Goal: Information Seeking & Learning: Learn about a topic

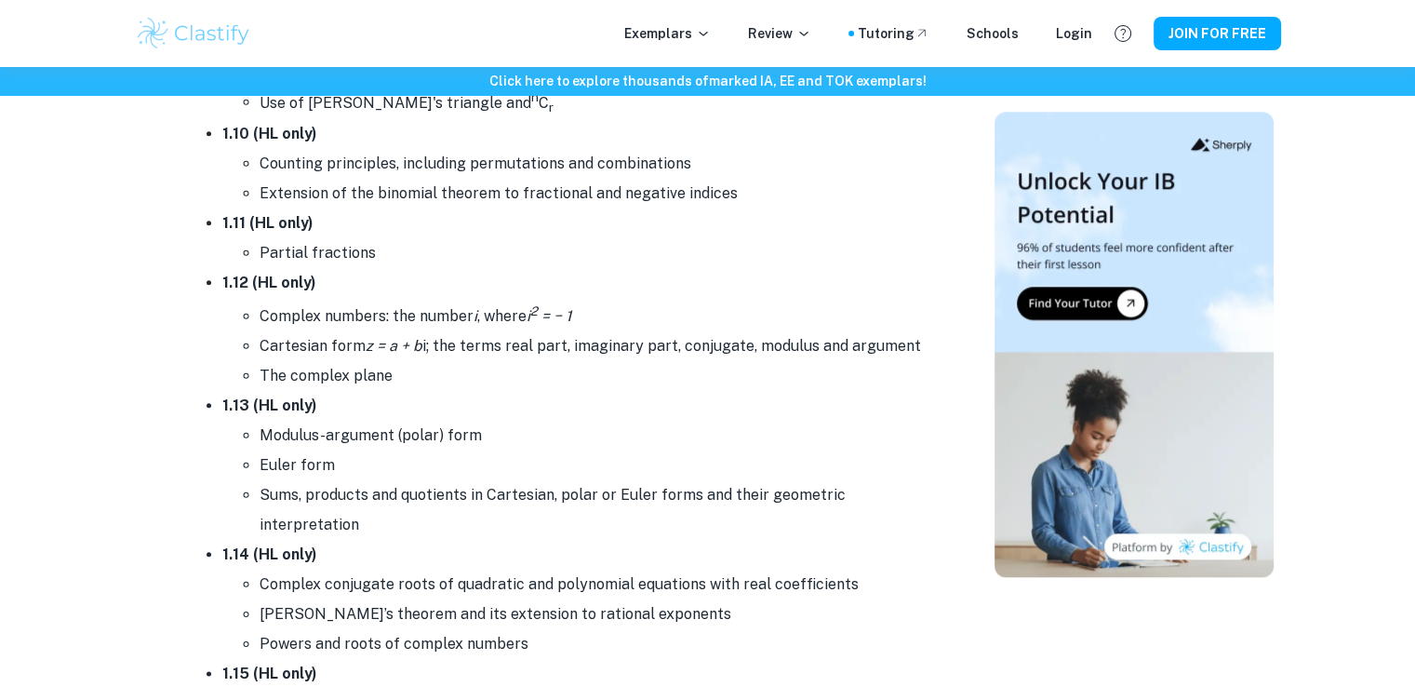
scroll to position [2251, 0]
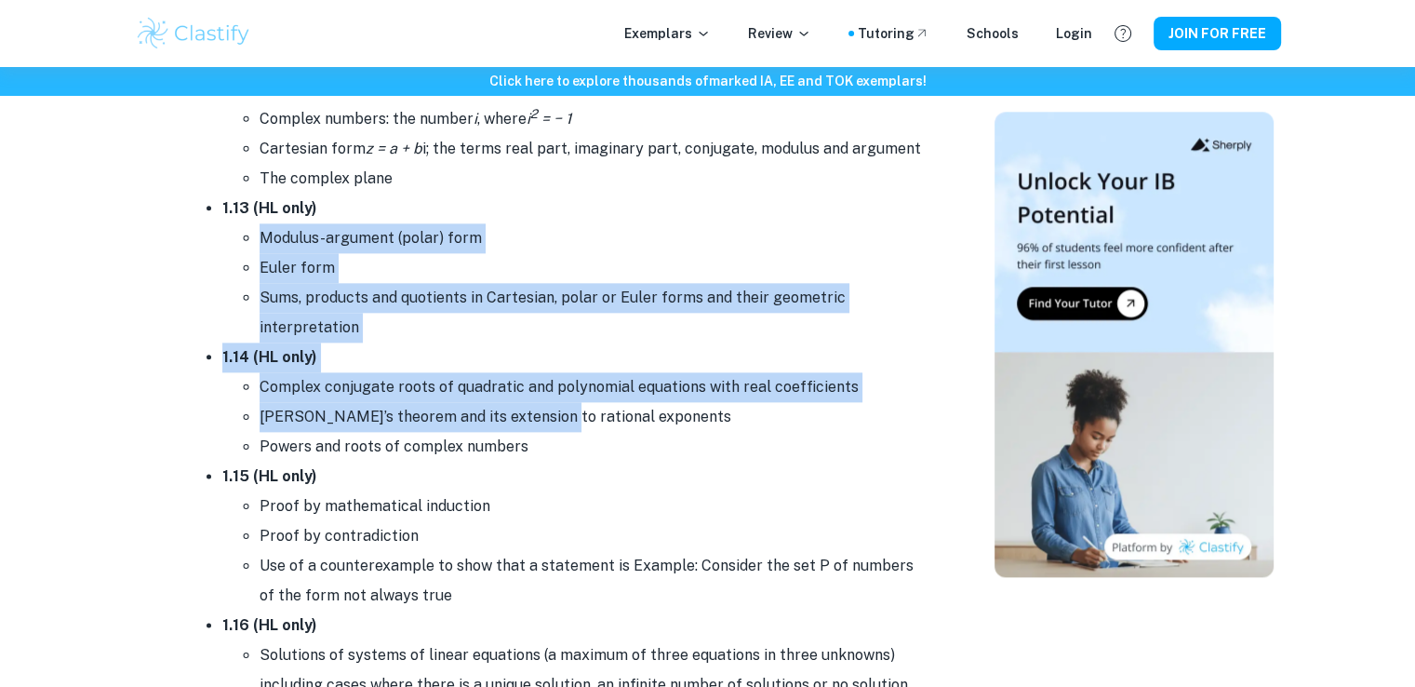
drag, startPoint x: 254, startPoint y: 228, endPoint x: 543, endPoint y: 399, distance: 336.3
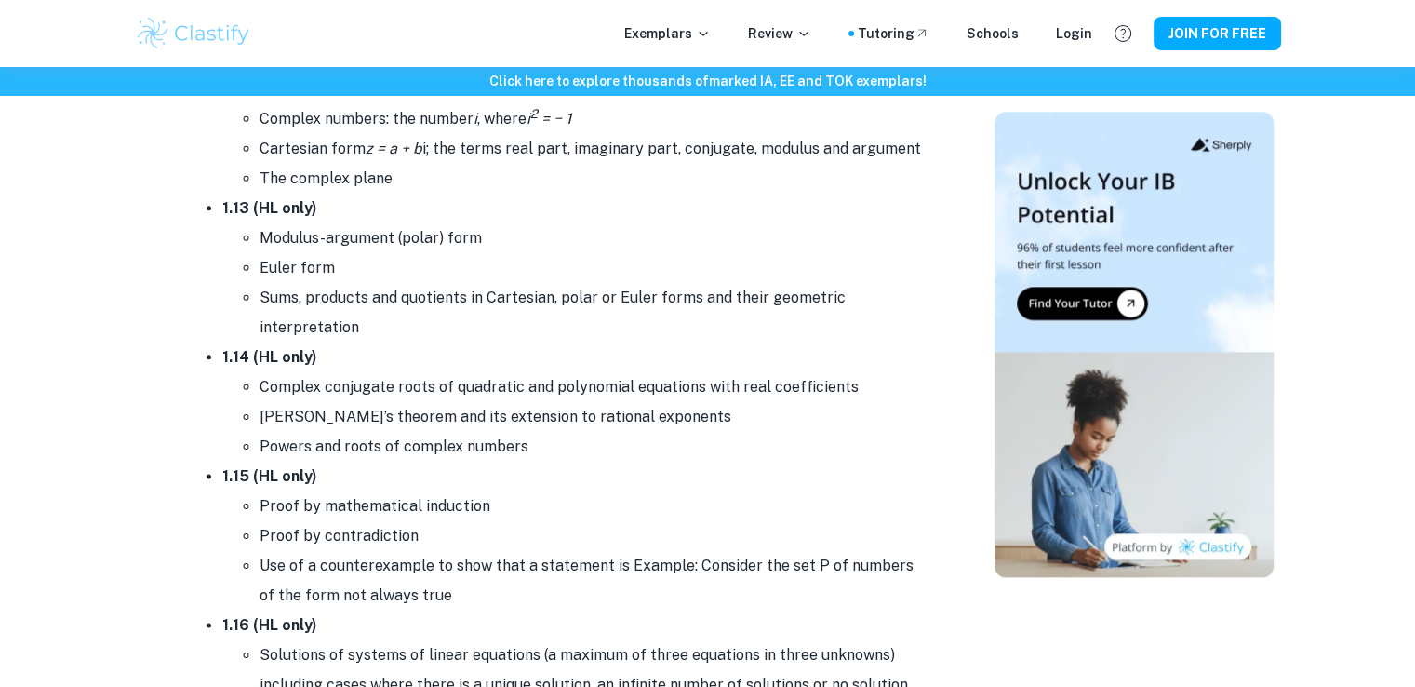
click at [560, 422] on li "[PERSON_NAME]’s theorem and its extension to rational exponents" at bounding box center [595, 417] width 670 height 30
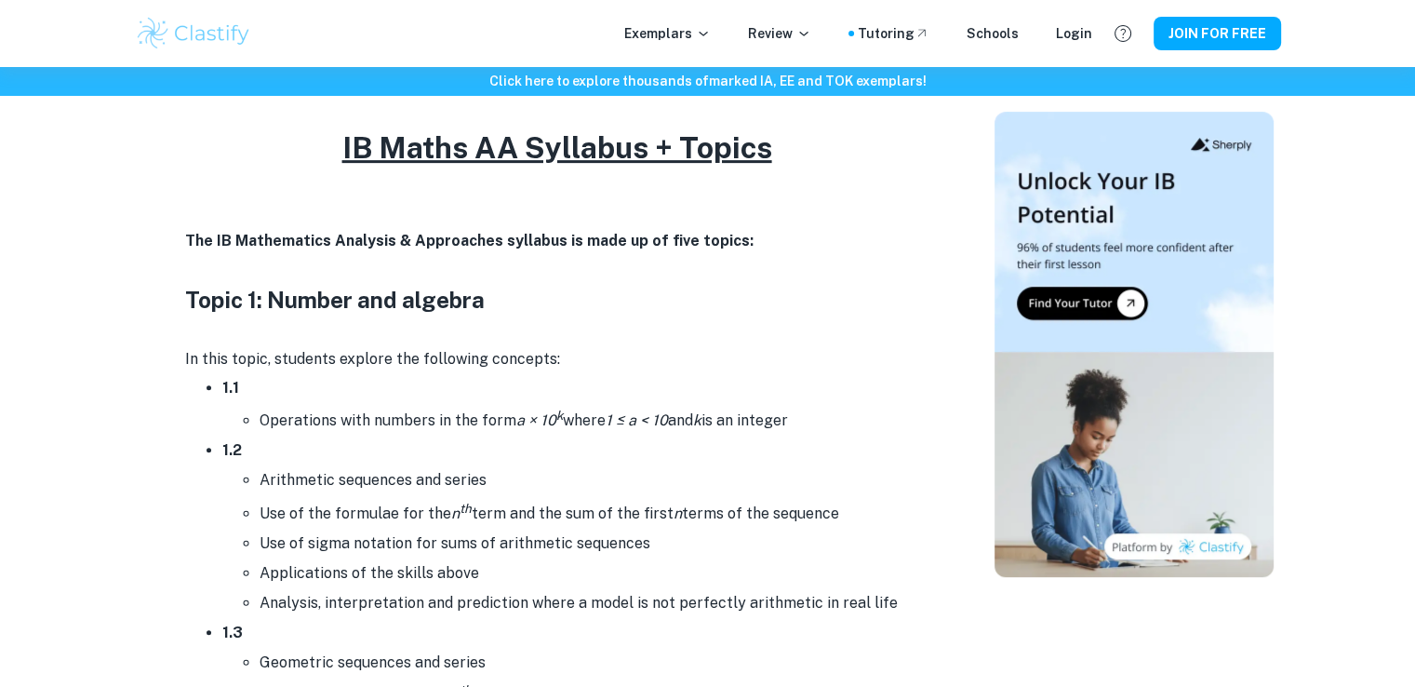
scroll to position [762, 0]
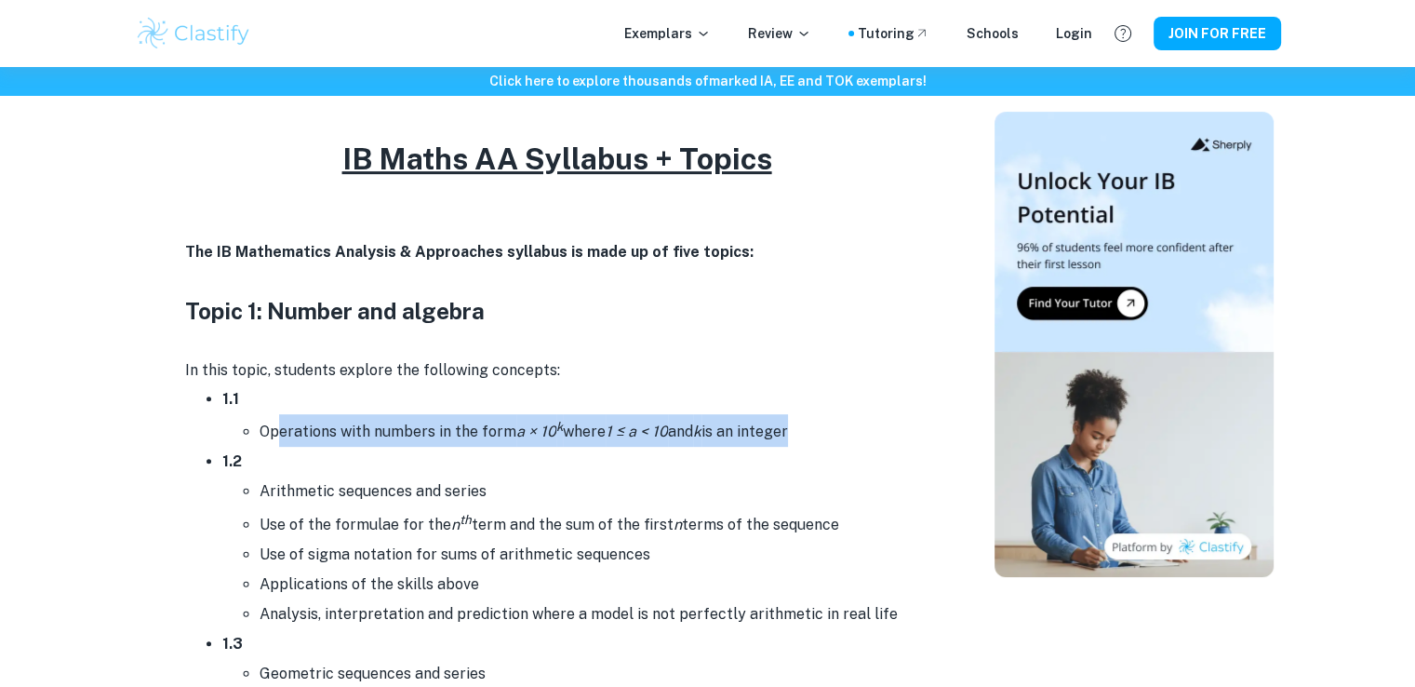
drag, startPoint x: 282, startPoint y: 436, endPoint x: 700, endPoint y: 453, distance: 418.2
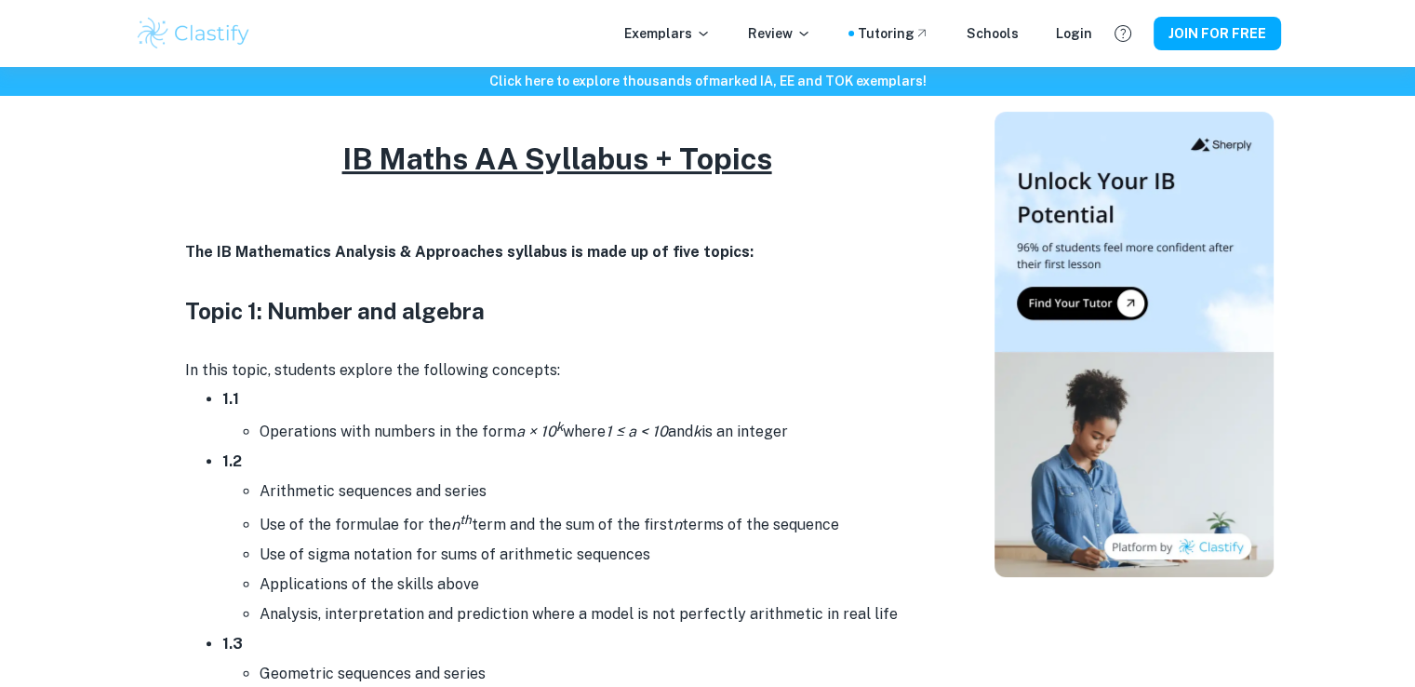
click at [634, 498] on li "Arithmetic sequences and series" at bounding box center [595, 491] width 670 height 30
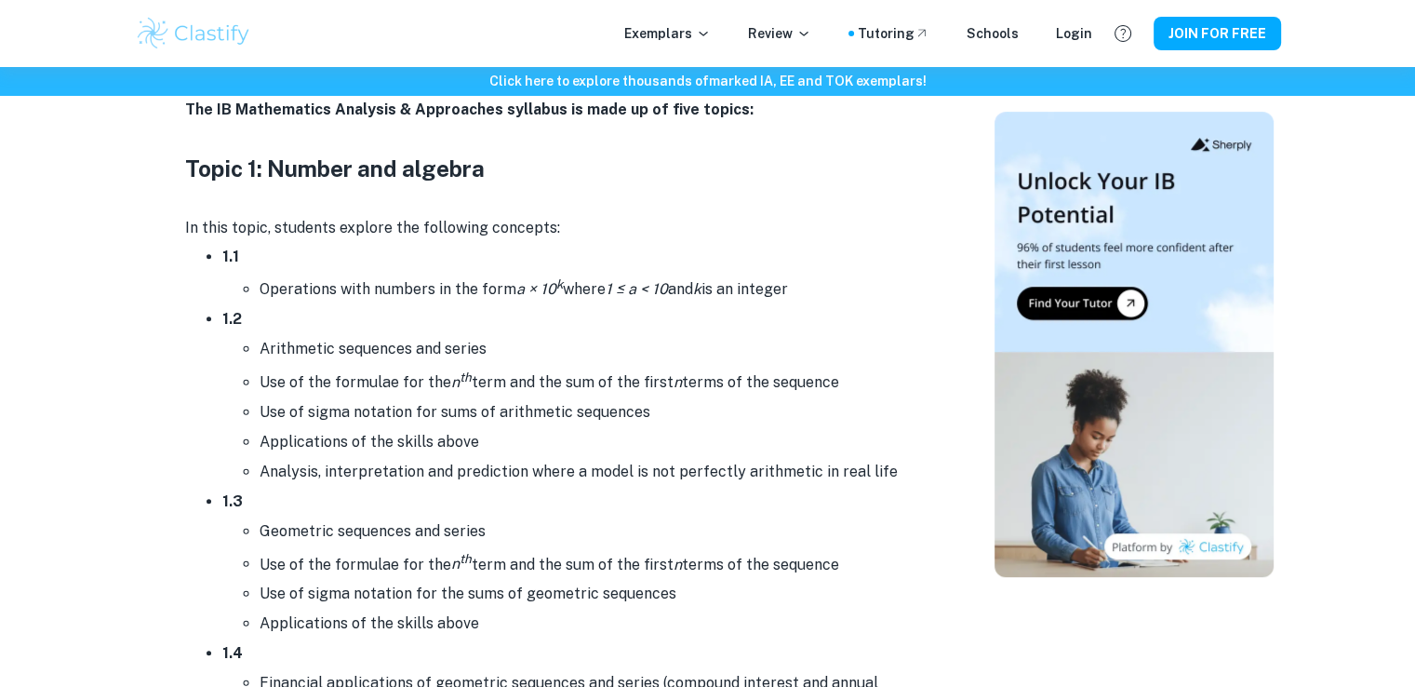
scroll to position [948, 0]
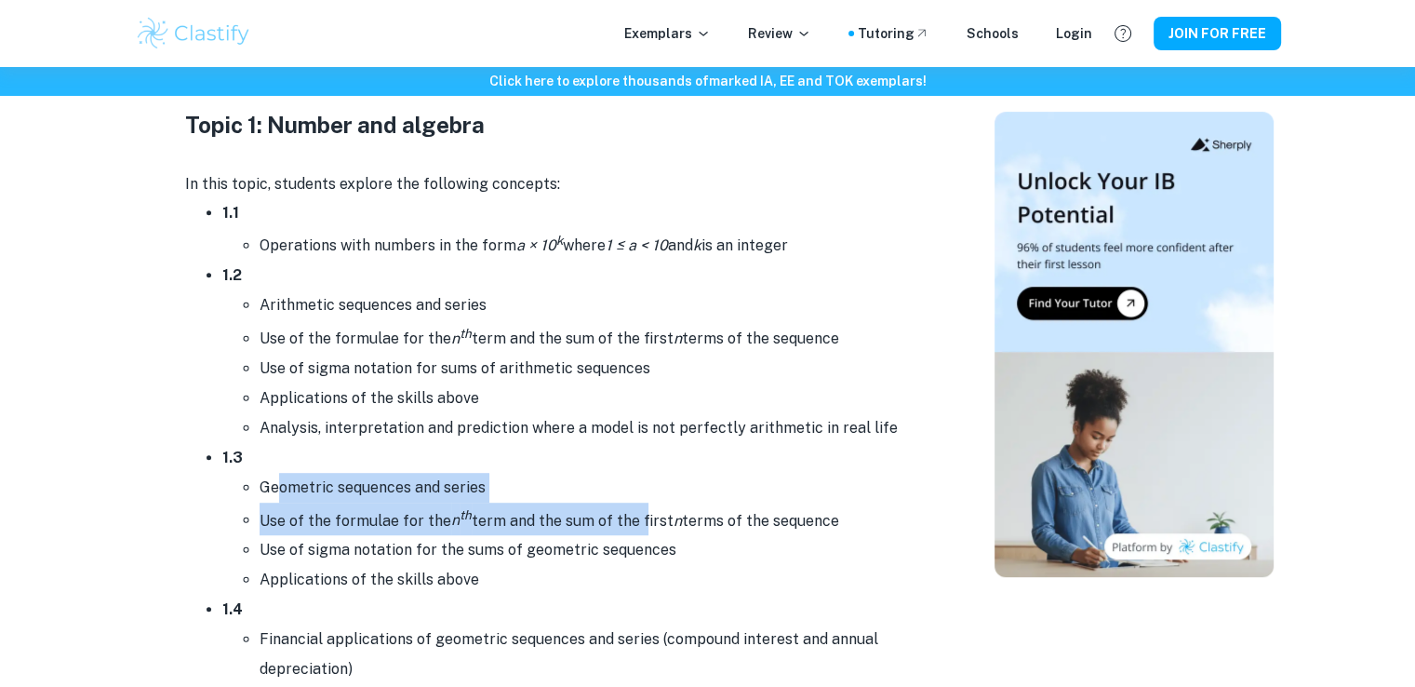
drag, startPoint x: 383, startPoint y: 492, endPoint x: 640, endPoint y: 505, distance: 257.2
click at [640, 505] on ul "Geometric sequences and series Use of the formulae for the n th term and the su…" at bounding box center [575, 534] width 707 height 122
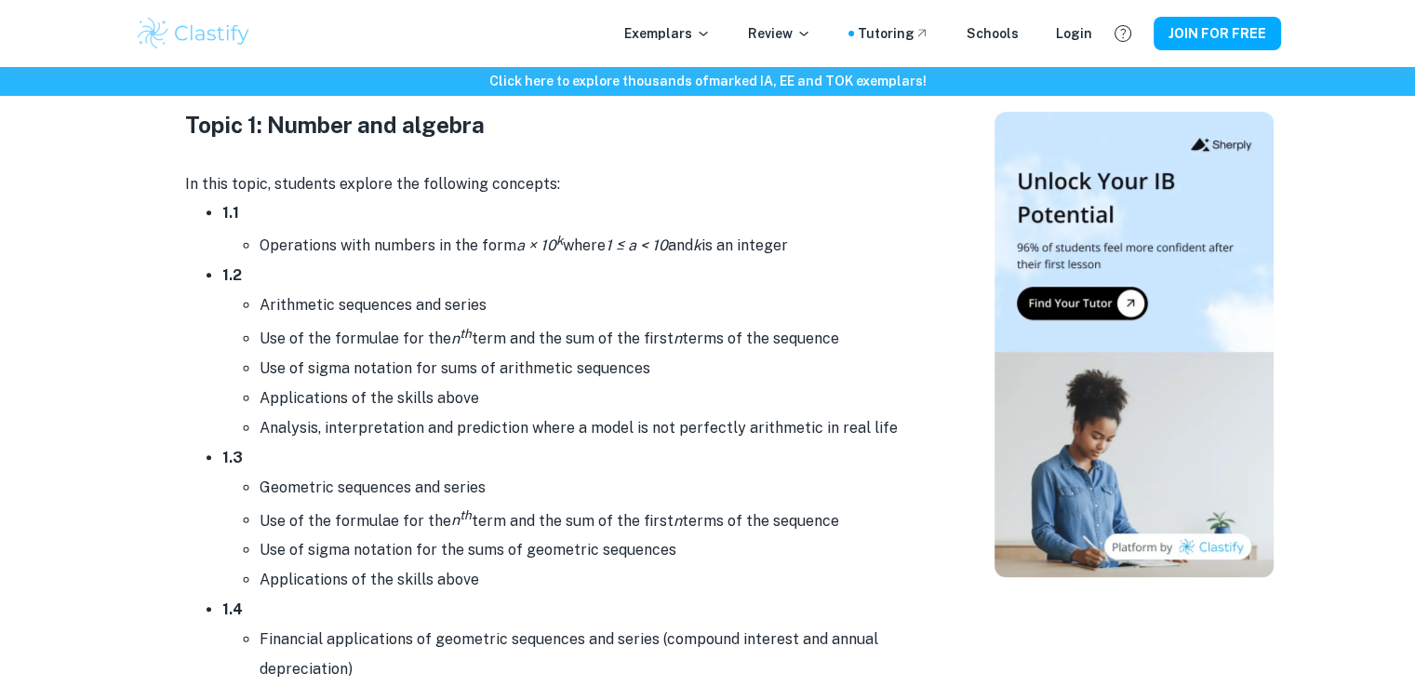
drag, startPoint x: 614, startPoint y: 549, endPoint x: 615, endPoint y: 533, distance: 15.8
click at [615, 548] on li "Use of sigma notation for the sums of geometric sequences" at bounding box center [595, 550] width 670 height 30
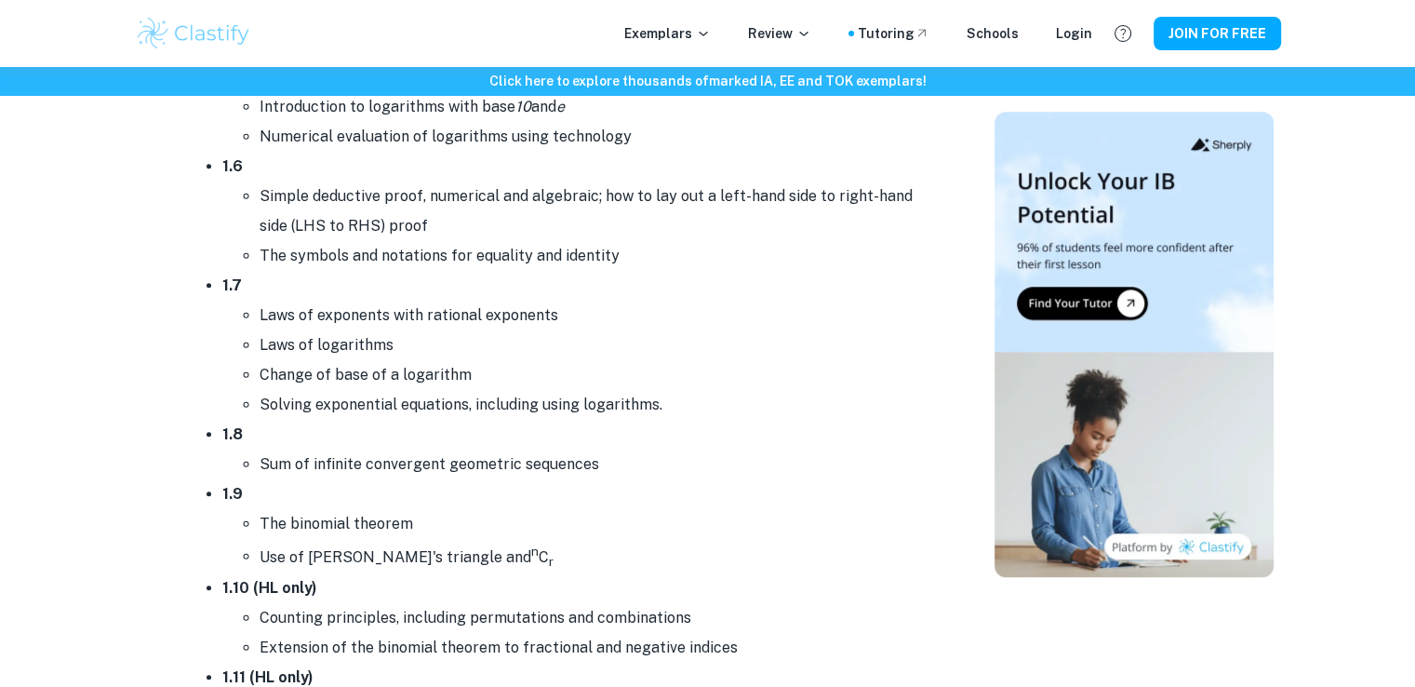
scroll to position [1693, 0]
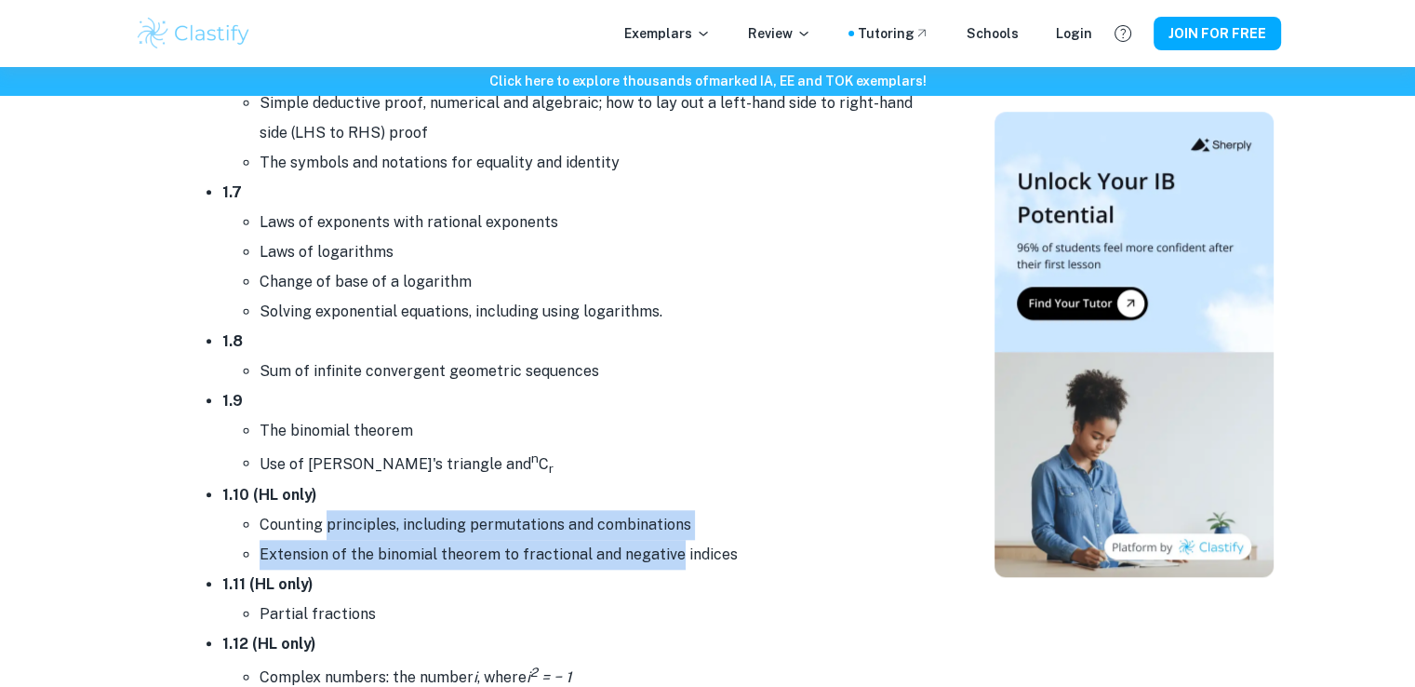
drag, startPoint x: 354, startPoint y: 529, endPoint x: 672, endPoint y: 537, distance: 318.3
click at [672, 537] on ul "Counting principles, including permutations and combinations Extension of the b…" at bounding box center [575, 540] width 707 height 60
click at [664, 564] on li "Extension of the binomial theorem to fractional and negative indices" at bounding box center [595, 555] width 670 height 30
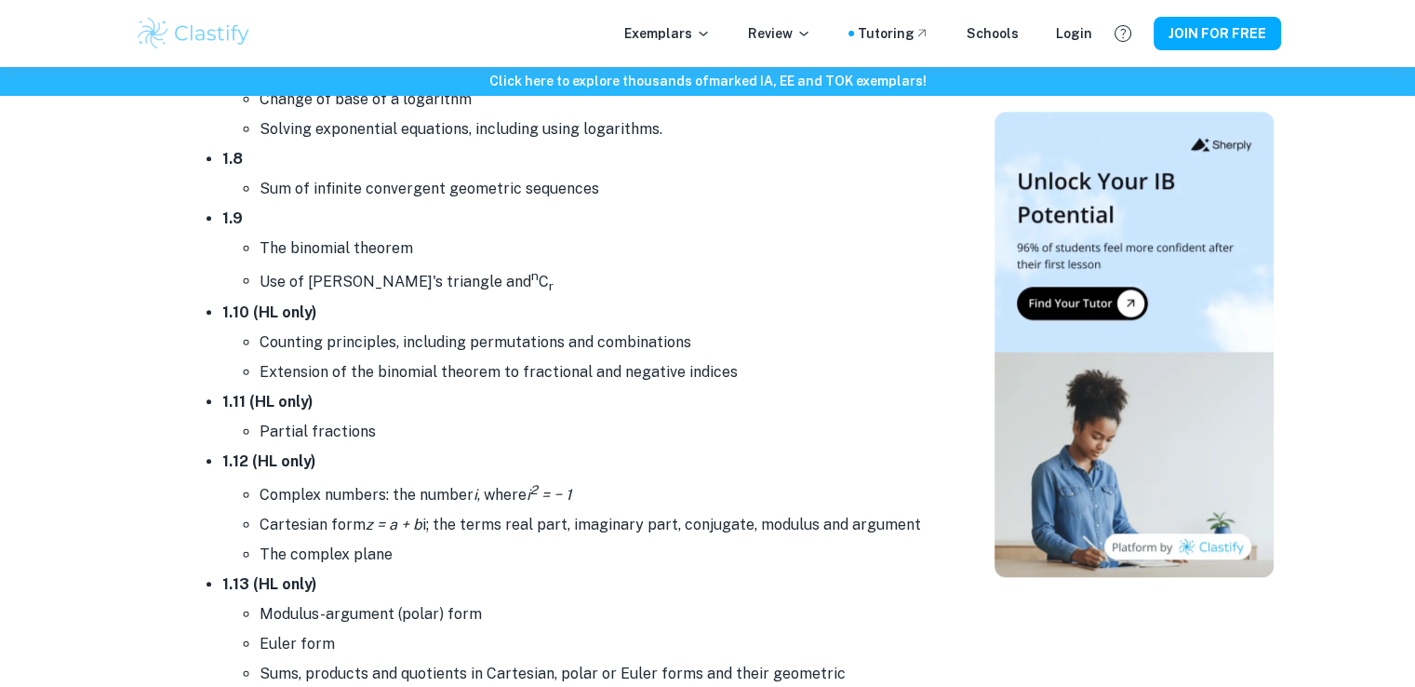
scroll to position [1879, 0]
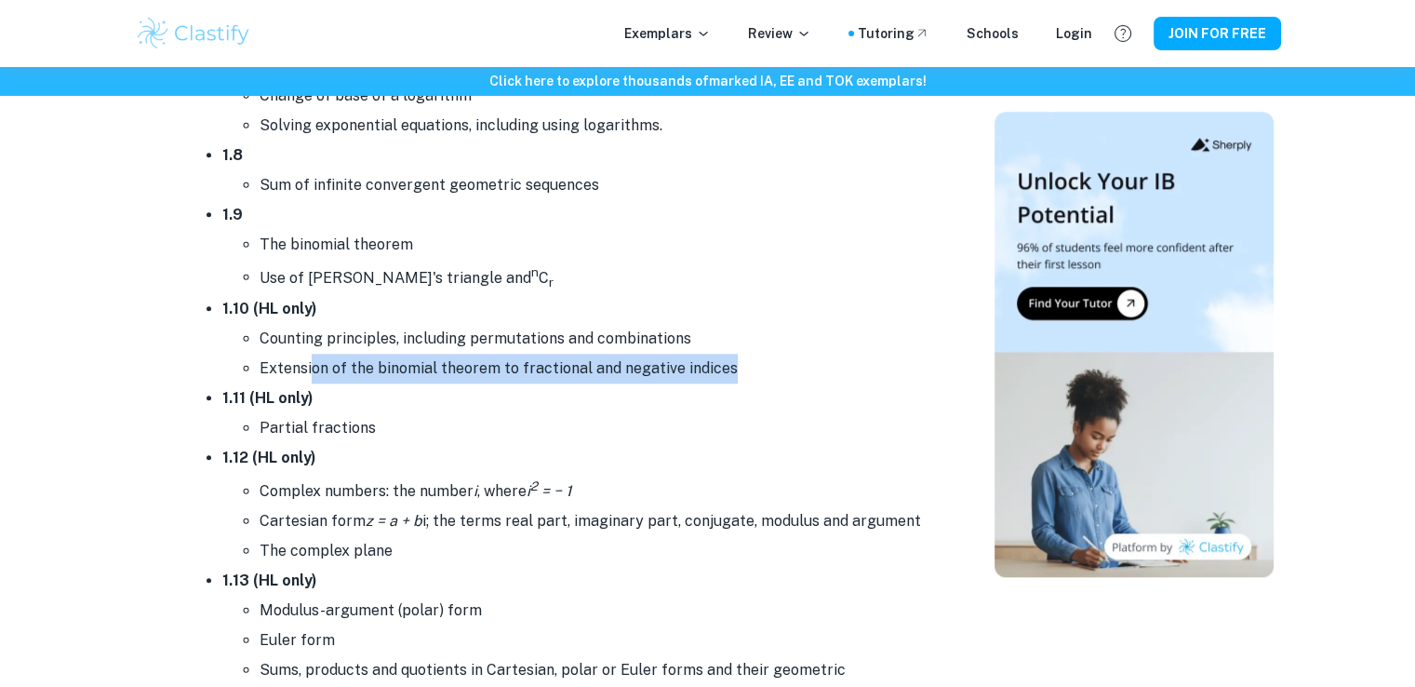
drag, startPoint x: 308, startPoint y: 366, endPoint x: 663, endPoint y: 387, distance: 355.2
click at [663, 387] on ul "1.1 Operations with numbers in the form a × 10 k where 1 ≤ a < 10 and k is an i…" at bounding box center [557, 169] width 744 height 1803
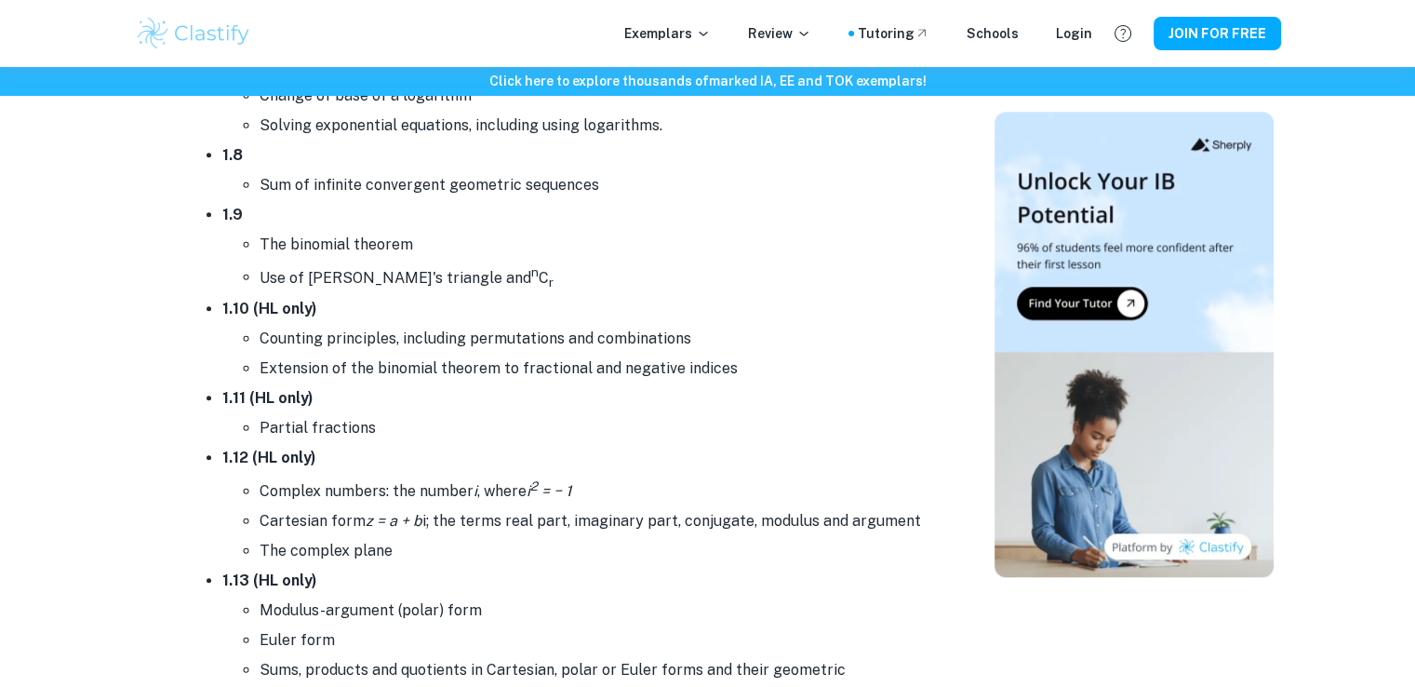
click at [640, 462] on li "1.12 (HL only) Complex numbers: the number i , where i 2 = − 1 Cartesian form z…" at bounding box center [575, 504] width 707 height 122
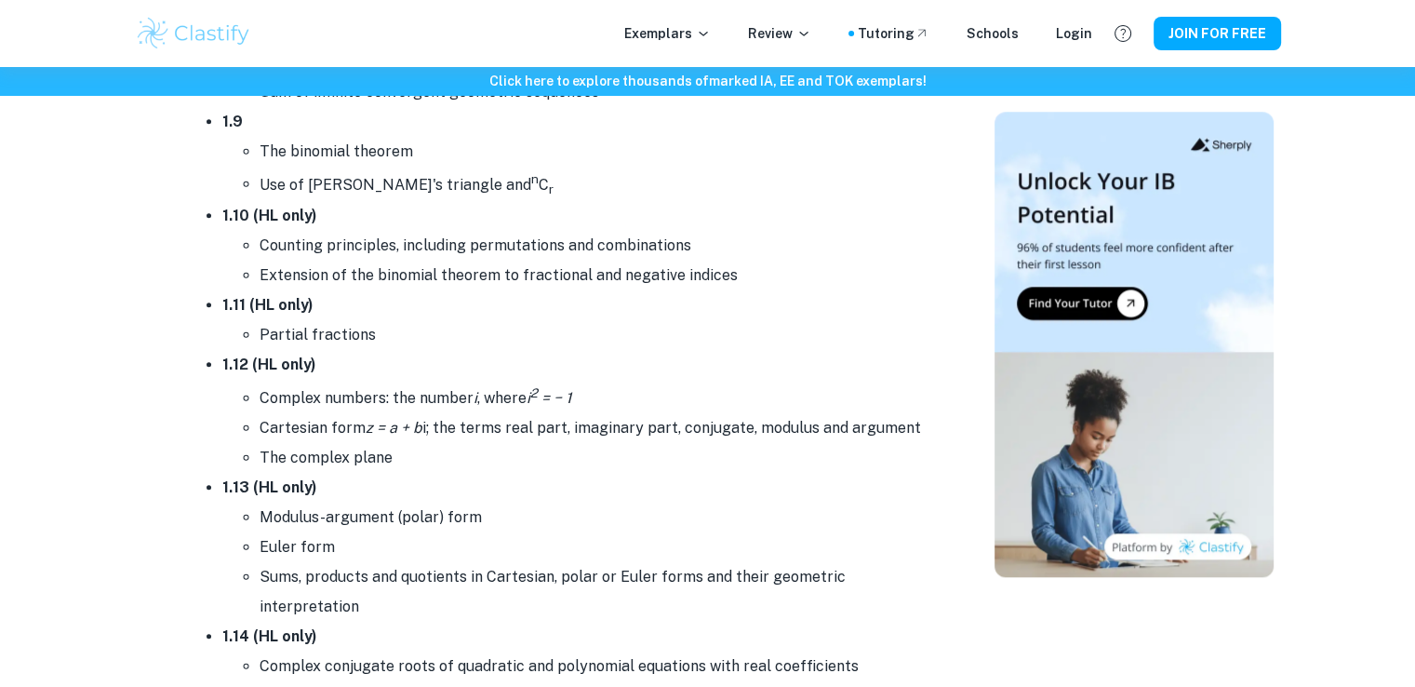
scroll to position [2344, 0]
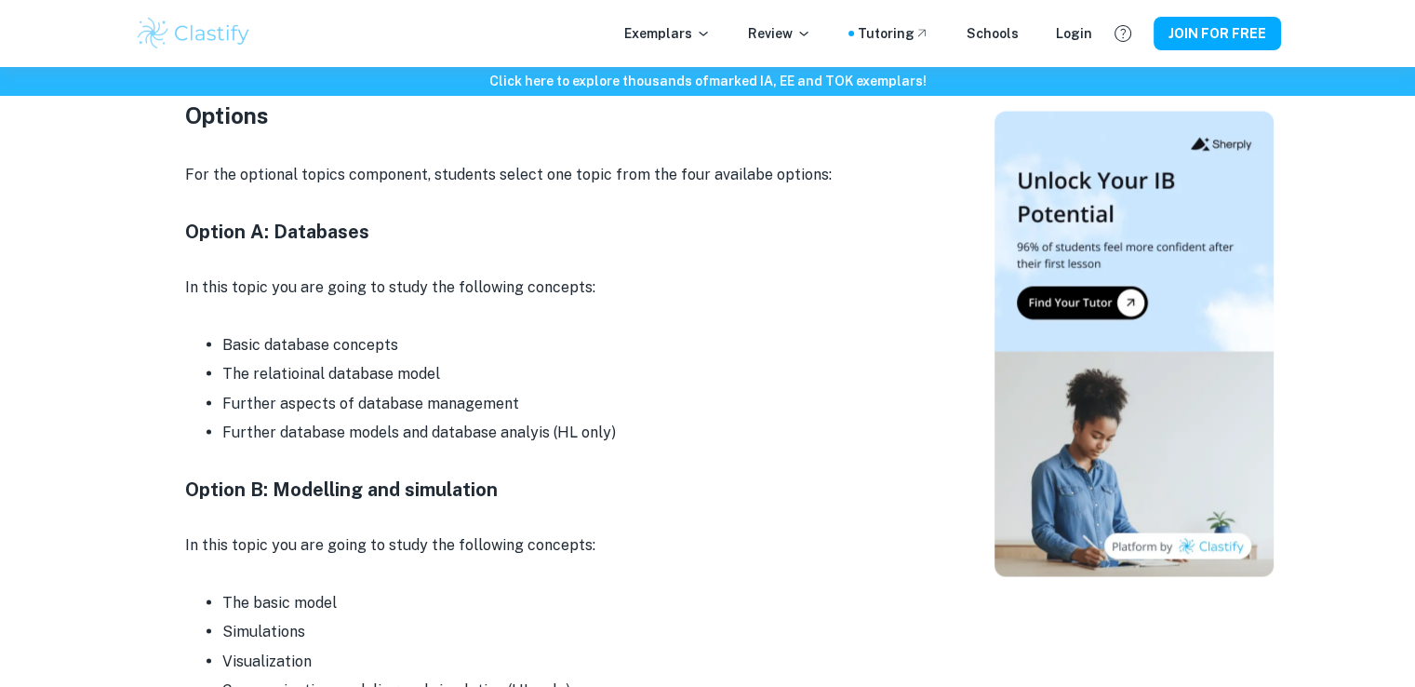
scroll to position [3629, 0]
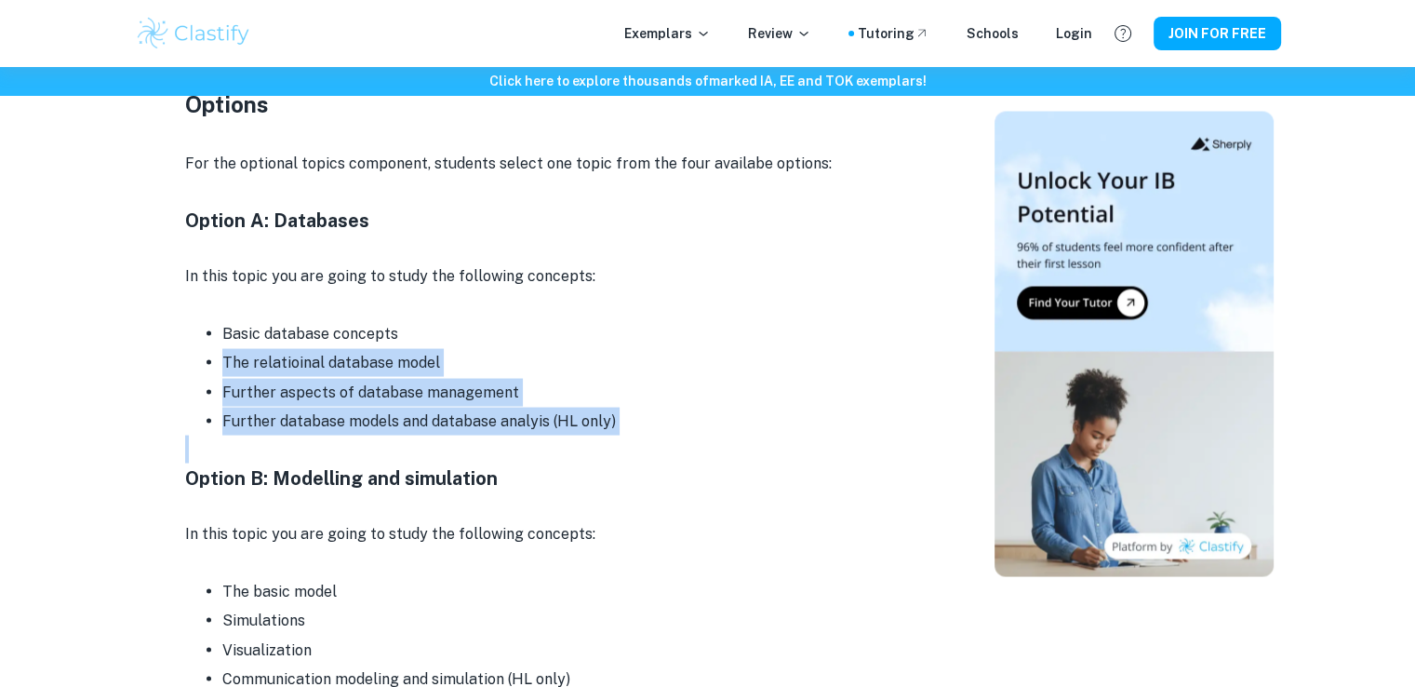
drag, startPoint x: 213, startPoint y: 288, endPoint x: 558, endPoint y: 377, distance: 356.6
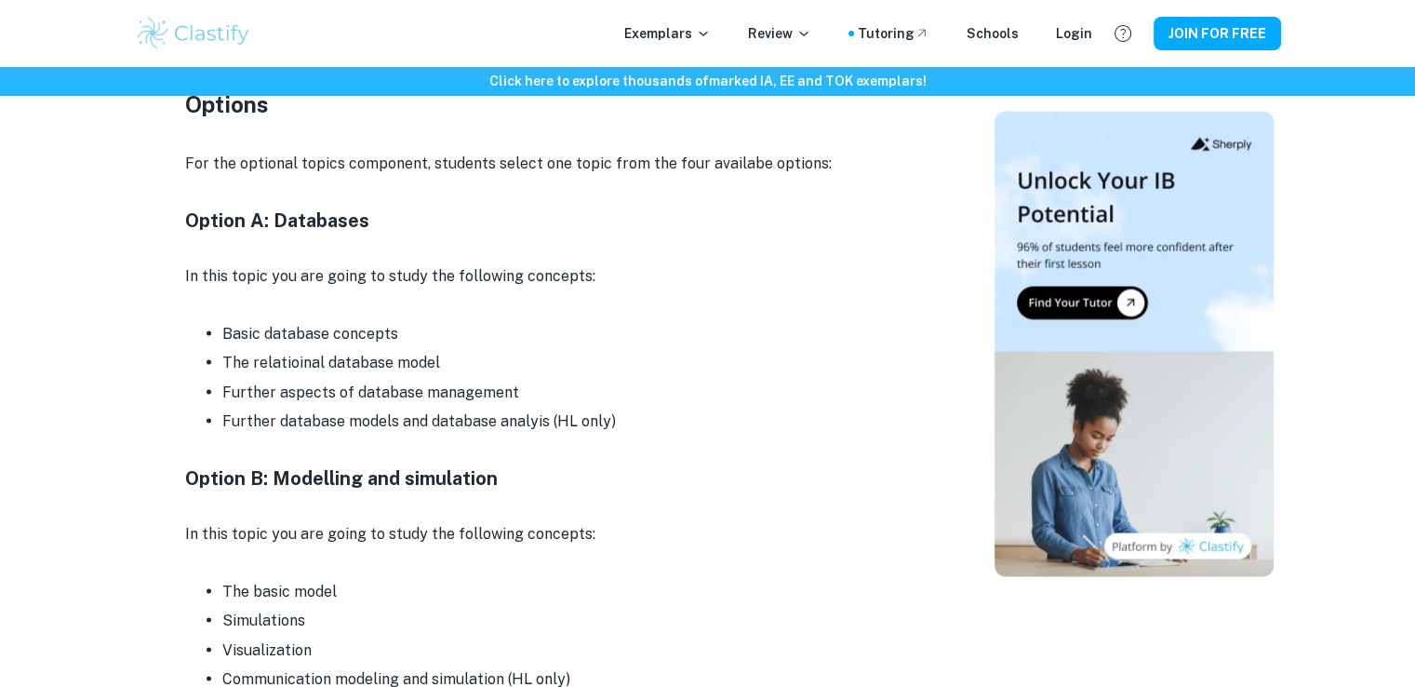
click at [538, 464] on h4 "Option B: Modelling and simulation" at bounding box center [557, 478] width 744 height 28
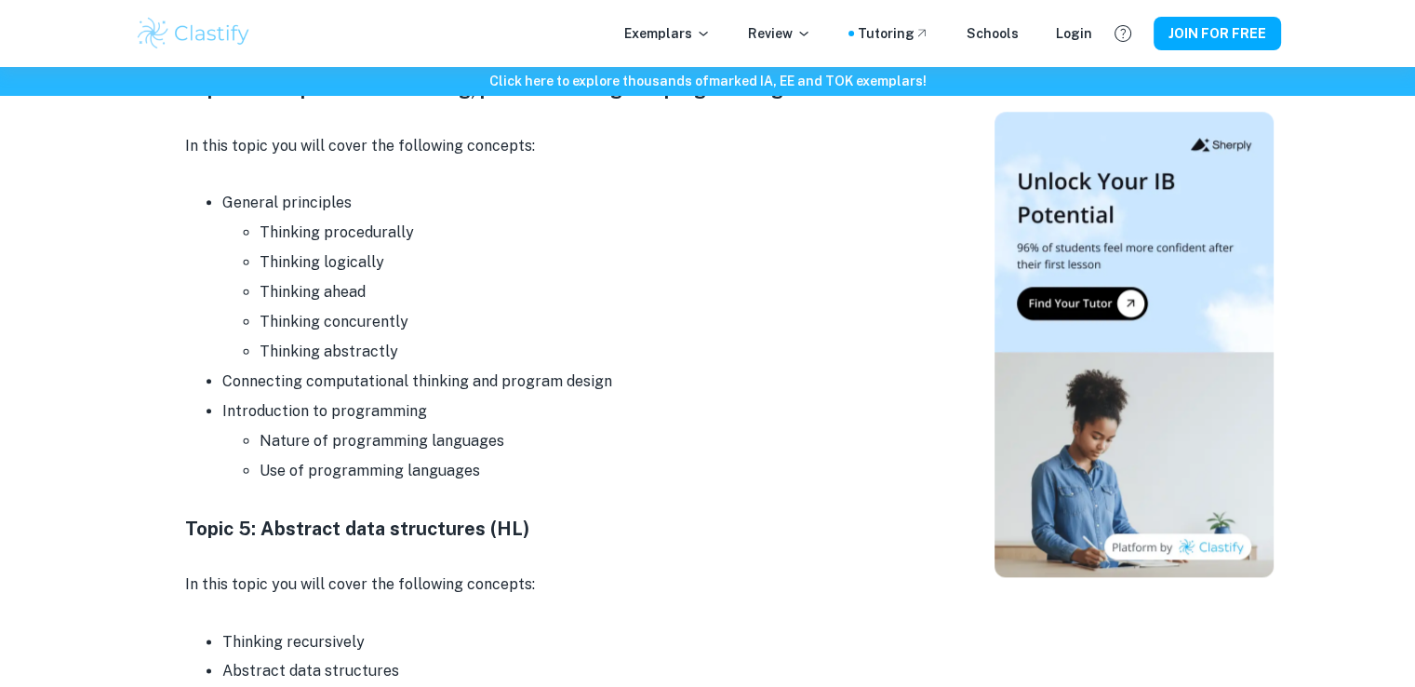
scroll to position [2419, 0]
